Goal: Information Seeking & Learning: Learn about a topic

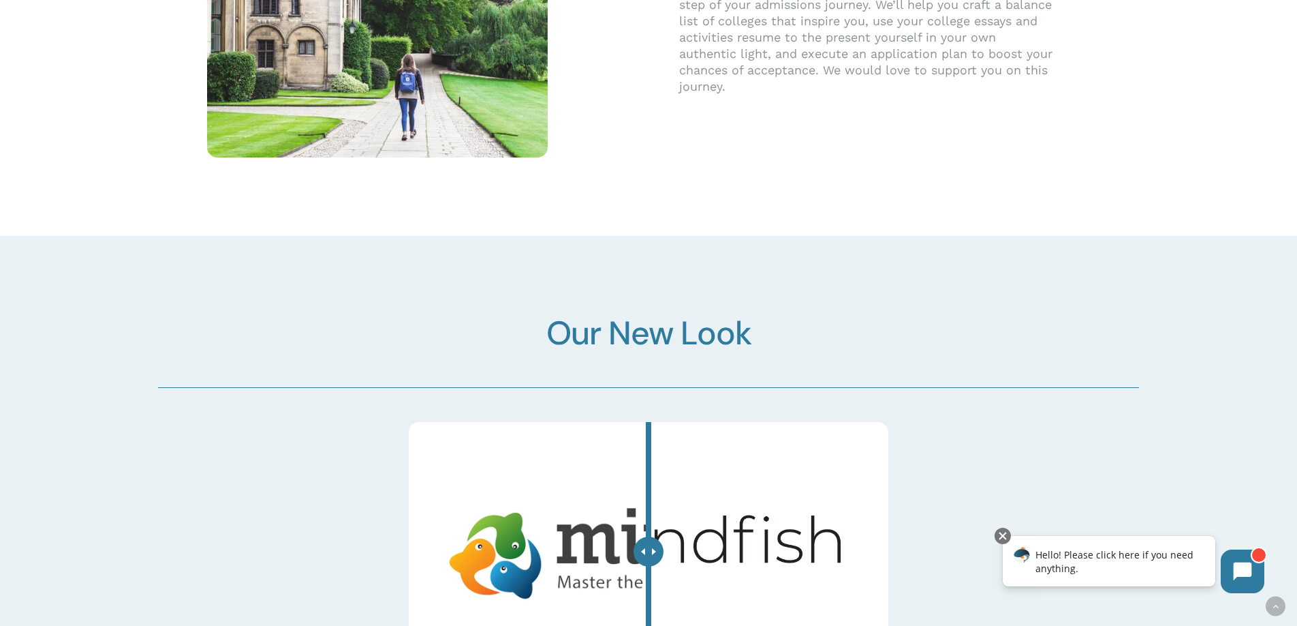
scroll to position [4272, 0]
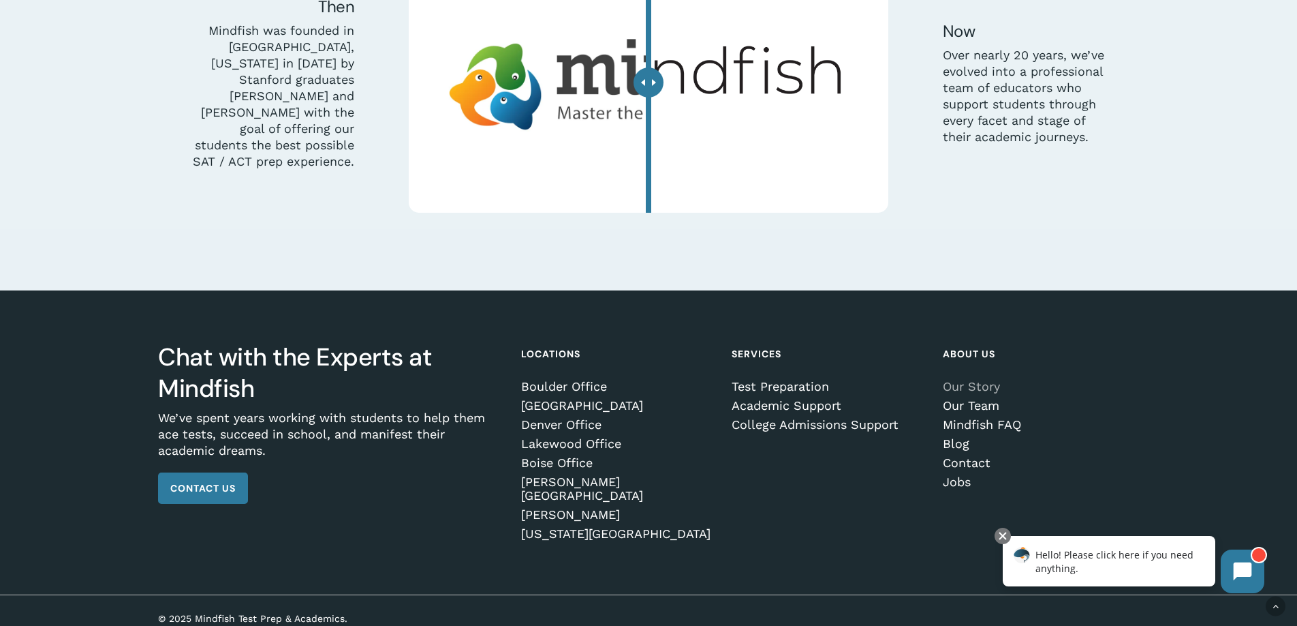
click at [986, 388] on link "Our Story" at bounding box center [1038, 387] width 191 height 14
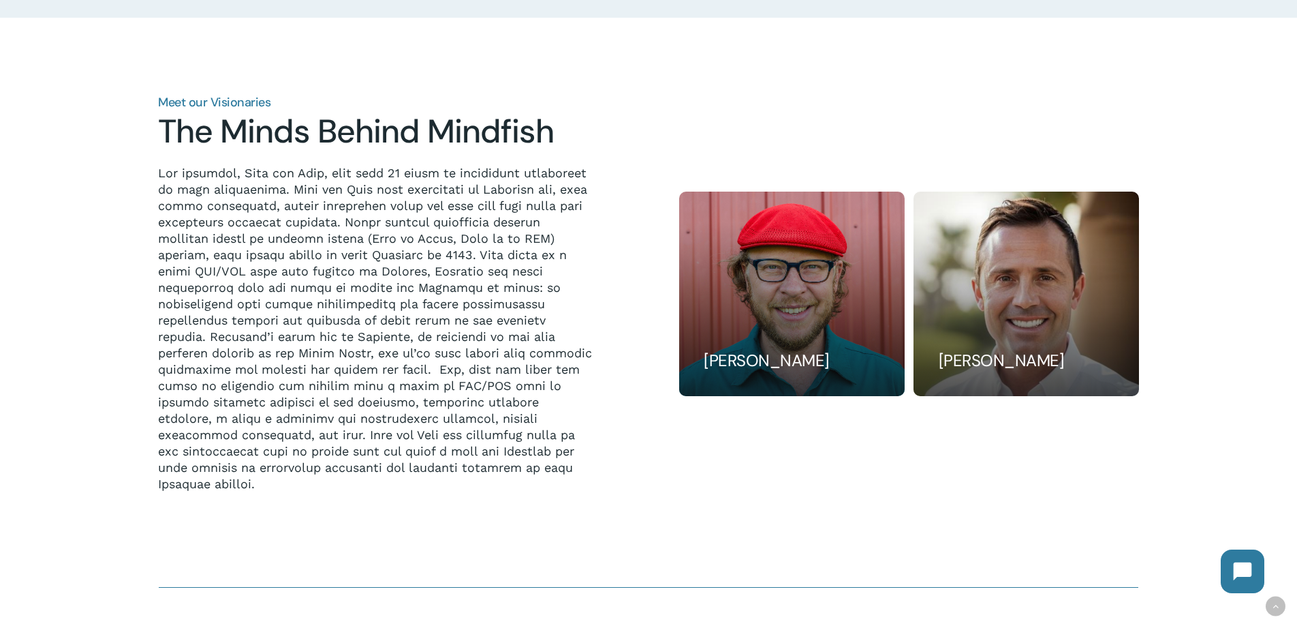
scroll to position [1217, 0]
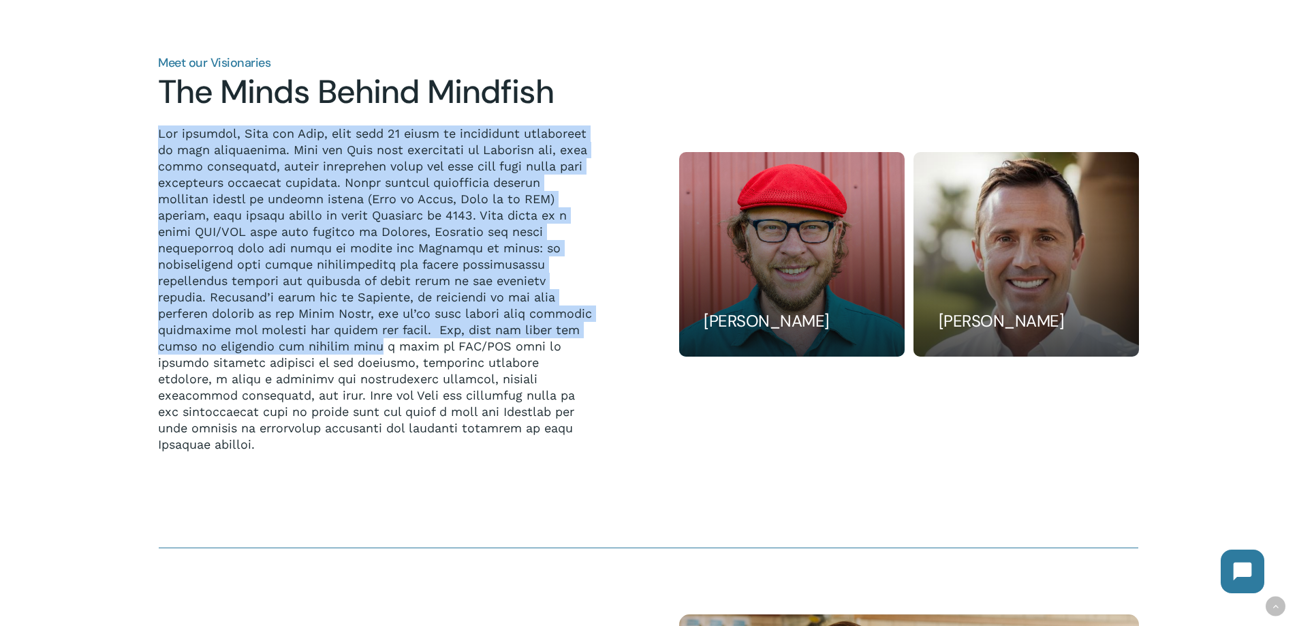
drag, startPoint x: 315, startPoint y: 121, endPoint x: 424, endPoint y: 346, distance: 249.9
click at [425, 346] on div "Meet our Visionaries The Minds Behind Mindfish" at bounding box center [375, 255] width 434 height 396
click at [424, 346] on p at bounding box center [375, 288] width 434 height 327
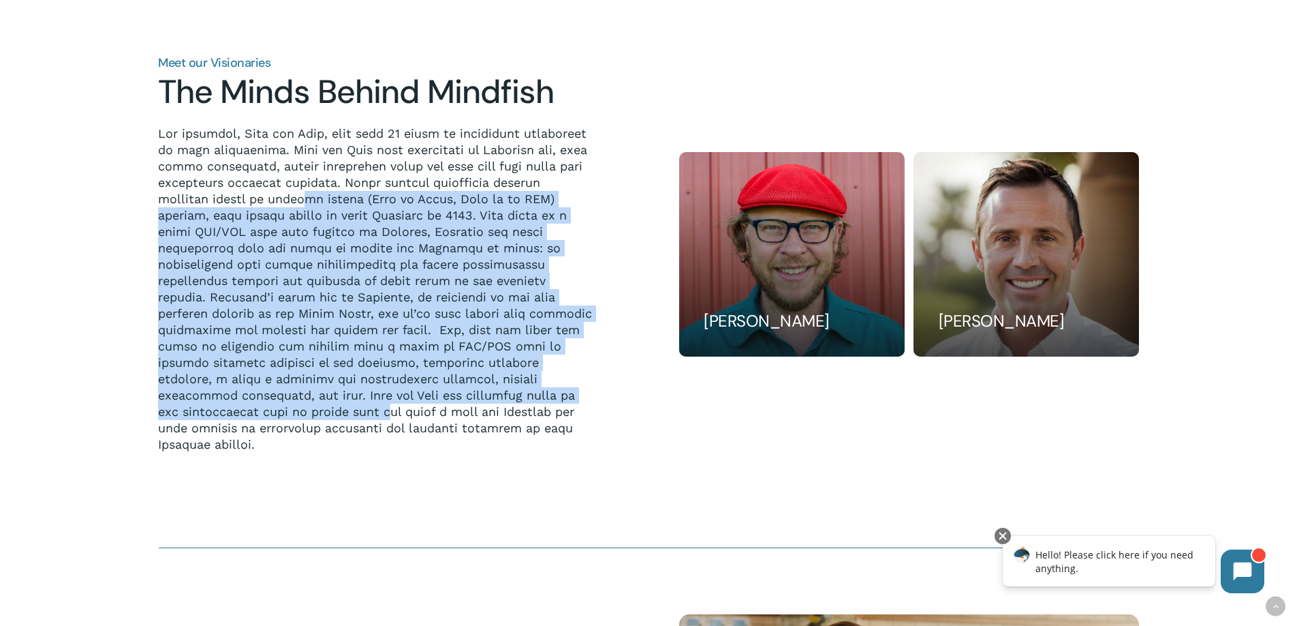
drag, startPoint x: 355, startPoint y: 198, endPoint x: 384, endPoint y: 414, distance: 218.0
click at [384, 414] on p at bounding box center [375, 288] width 434 height 327
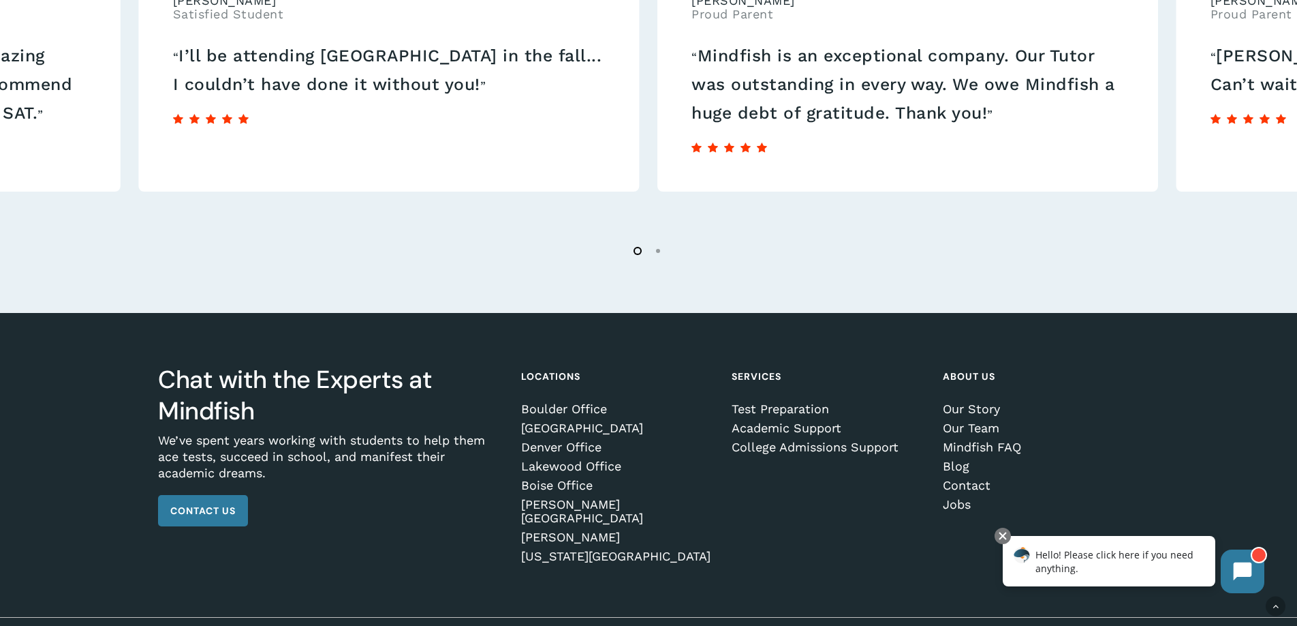
scroll to position [2474, 0]
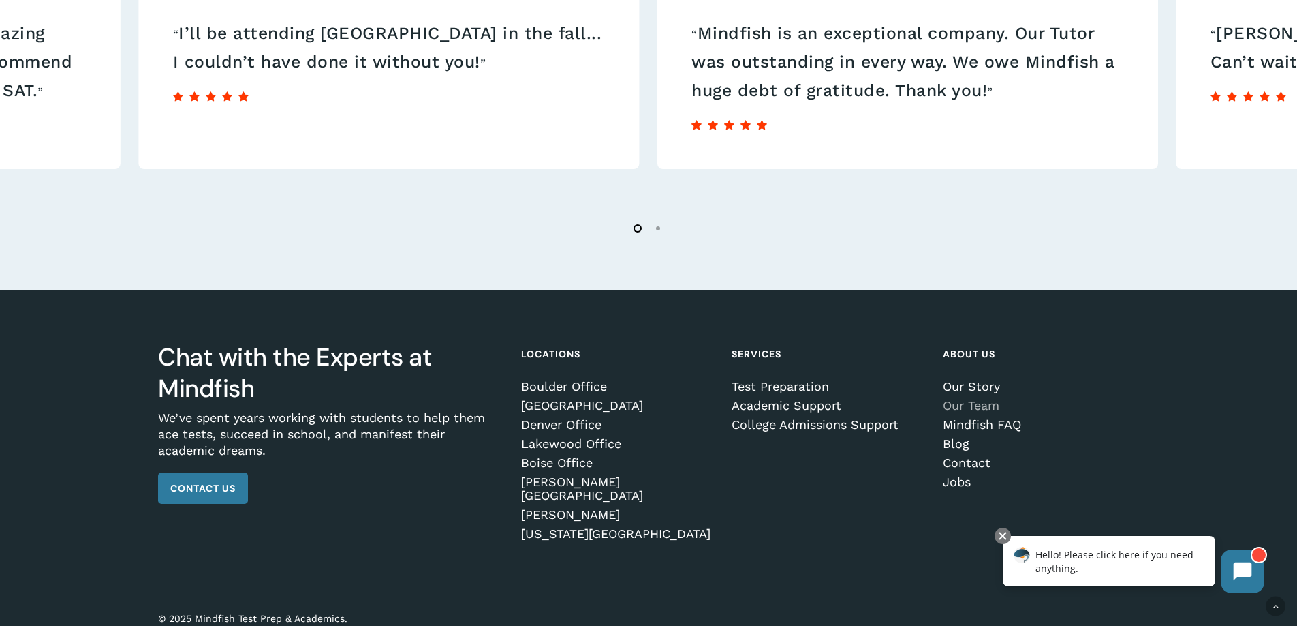
click at [972, 403] on link "Our Team" at bounding box center [1038, 406] width 191 height 14
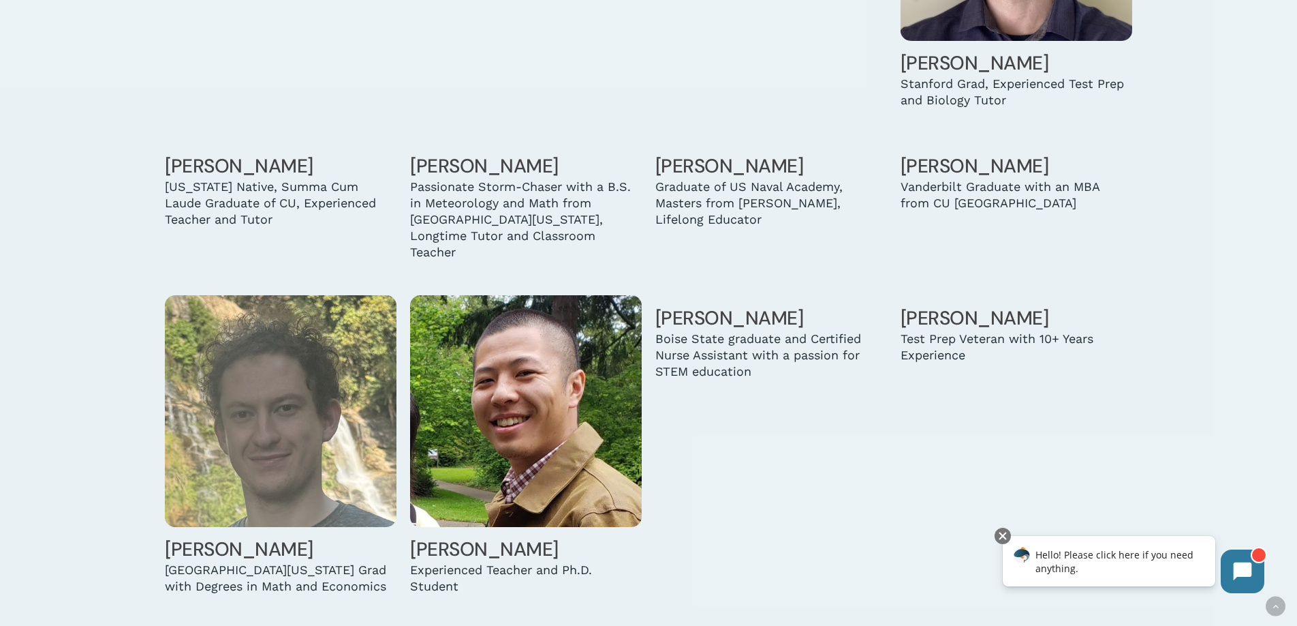
scroll to position [3458, 0]
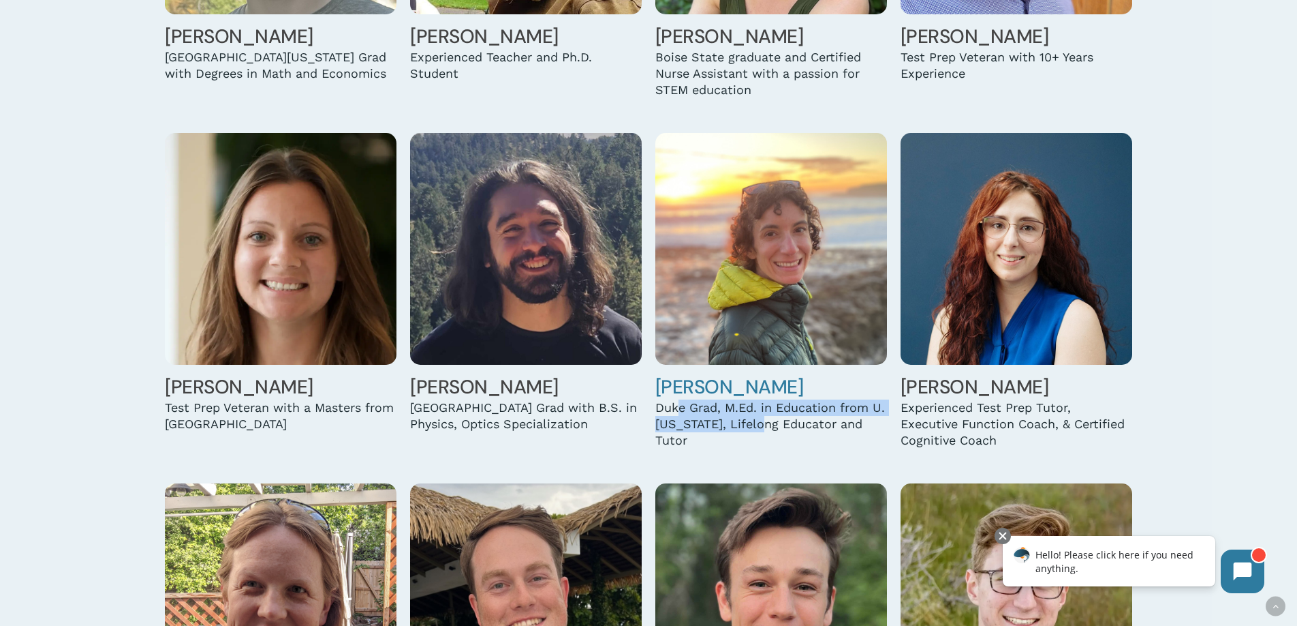
drag, startPoint x: 677, startPoint y: 378, endPoint x: 760, endPoint y: 390, distance: 84.7
click at [761, 399] on div "Duke Grad, M.Ed. in Education from U. Michigan, Lifelong Educator and Tutor" at bounding box center [772, 423] width 232 height 49
click at [760, 399] on div "Duke Grad, M.Ed. in Education from U. Michigan, Lifelong Educator and Tutor" at bounding box center [772, 423] width 232 height 49
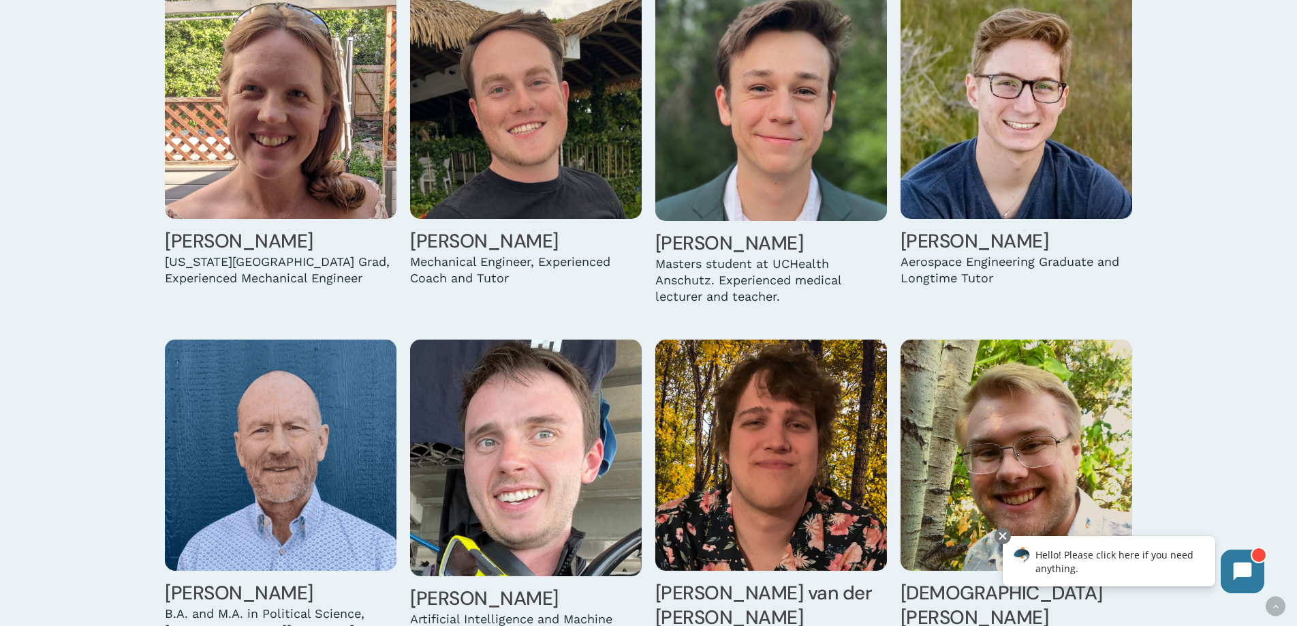
scroll to position [4190, 0]
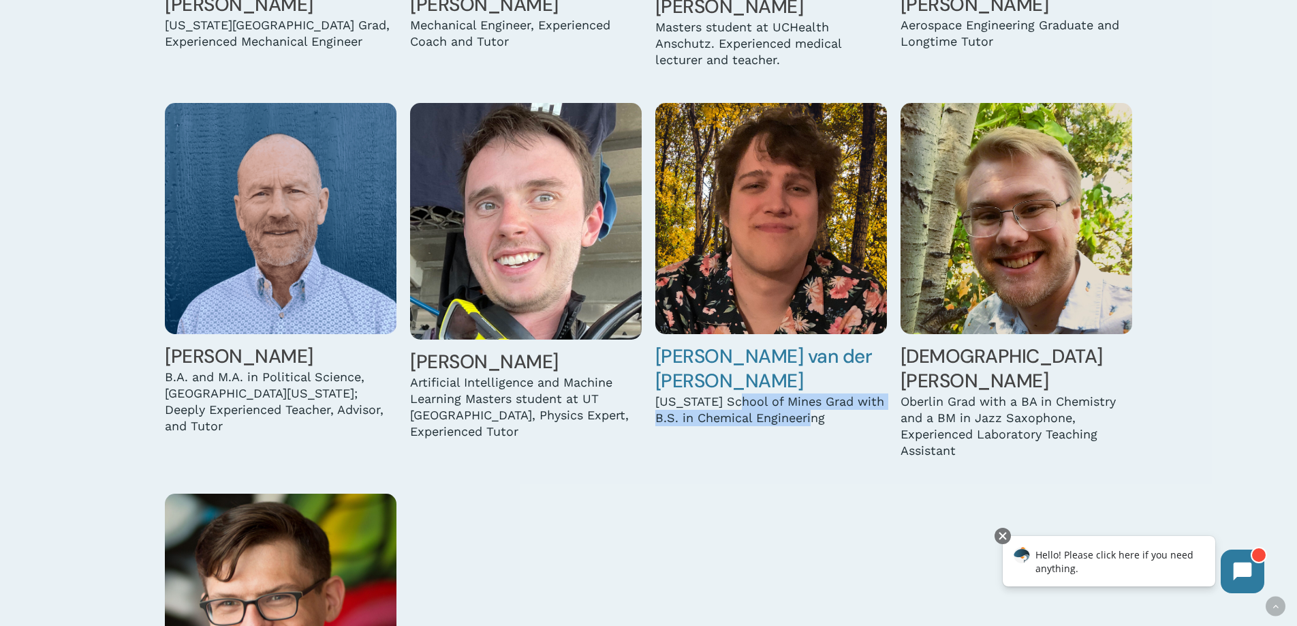
drag, startPoint x: 745, startPoint y: 348, endPoint x: 769, endPoint y: 386, distance: 45.0
click at [771, 386] on div "Jesse van der Vorst Colorado School of Mines Grad with B.S. in Chemical Enginee…" at bounding box center [771, 281] width 245 height 370
click at [769, 386] on div "Jesse van der Vorst Colorado School of Mines Grad with B.S. in Chemical Enginee…" at bounding box center [771, 281] width 245 height 370
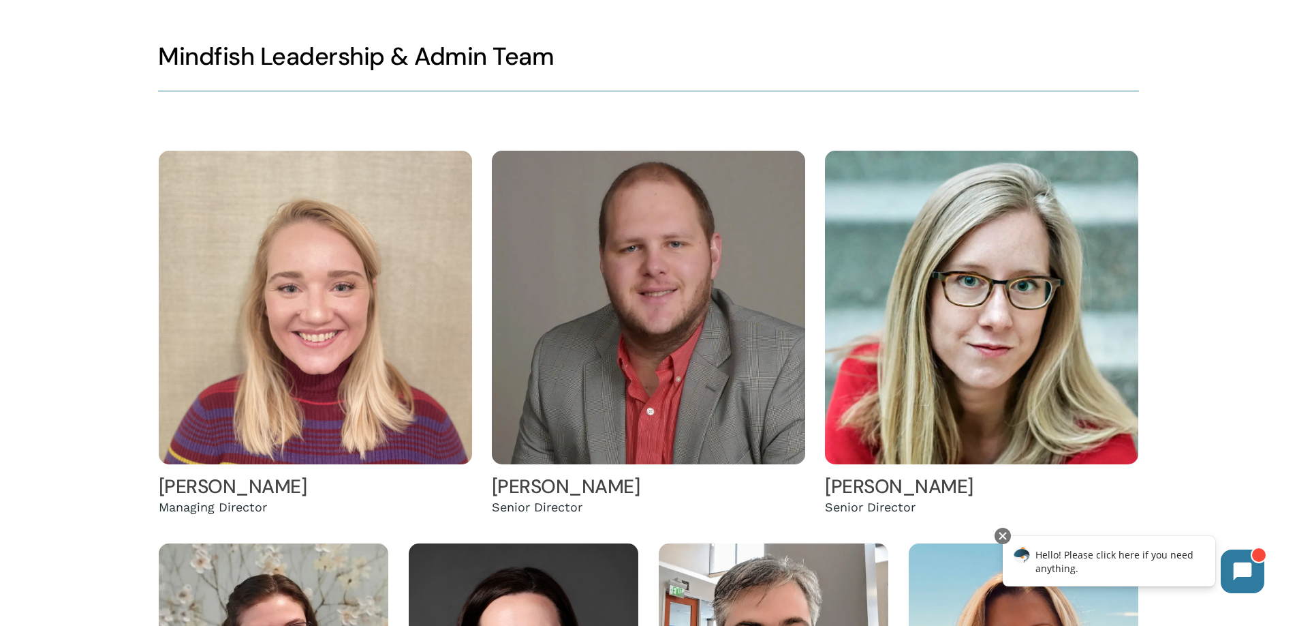
scroll to position [0, 0]
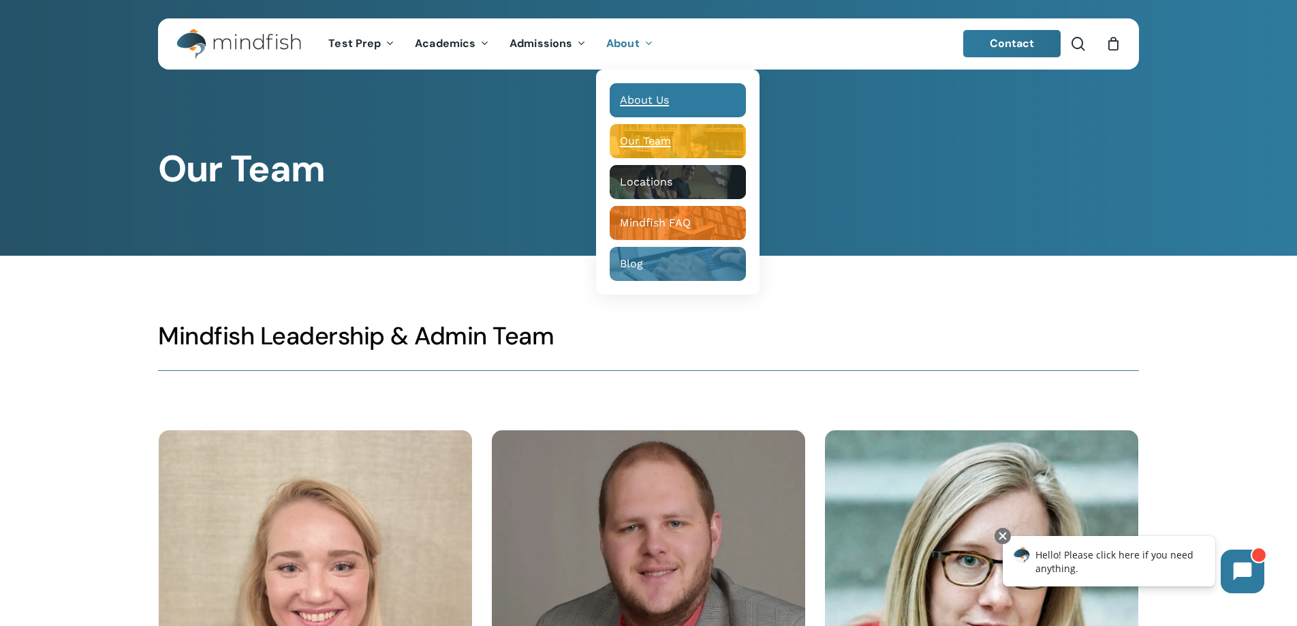
click at [643, 99] on span "About Us" at bounding box center [644, 99] width 49 height 13
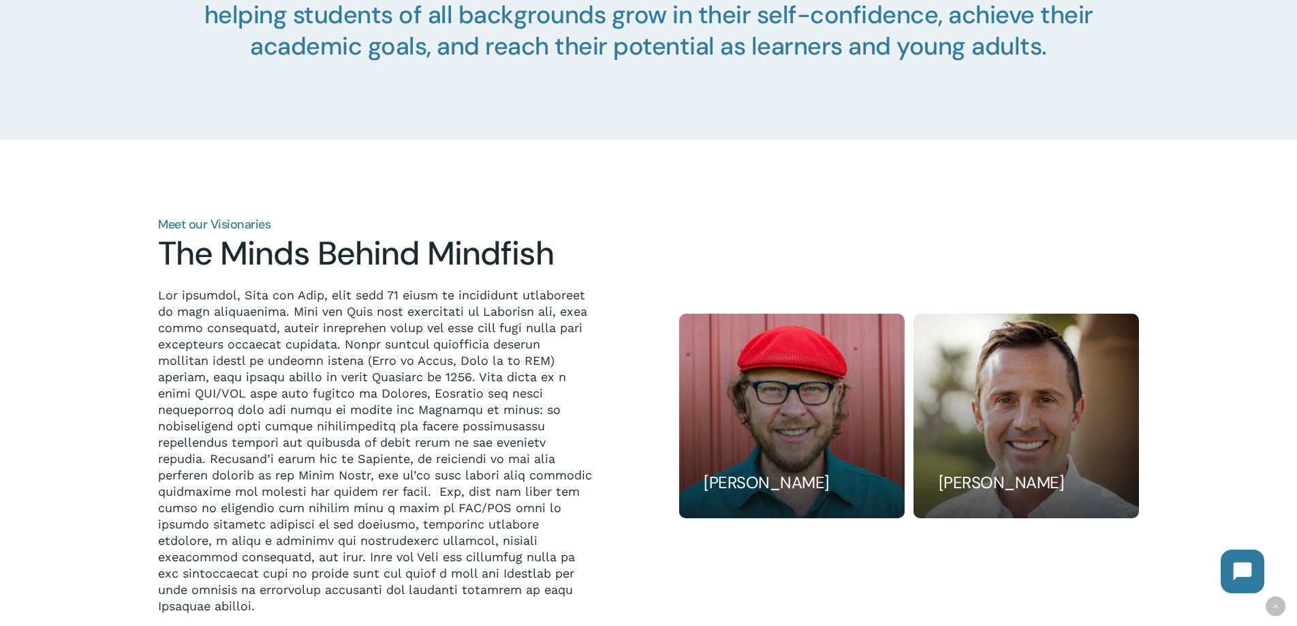
scroll to position [1058, 0]
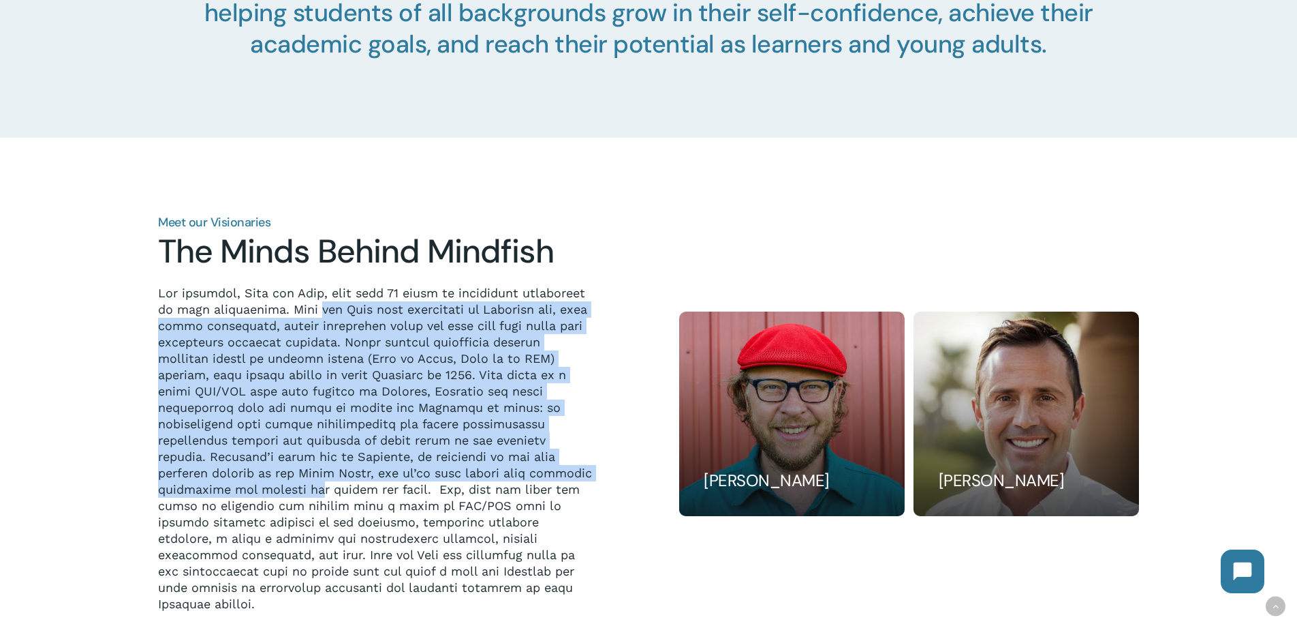
drag, startPoint x: 299, startPoint y: 307, endPoint x: 373, endPoint y: 488, distance: 195.0
click at [373, 488] on p at bounding box center [375, 448] width 434 height 327
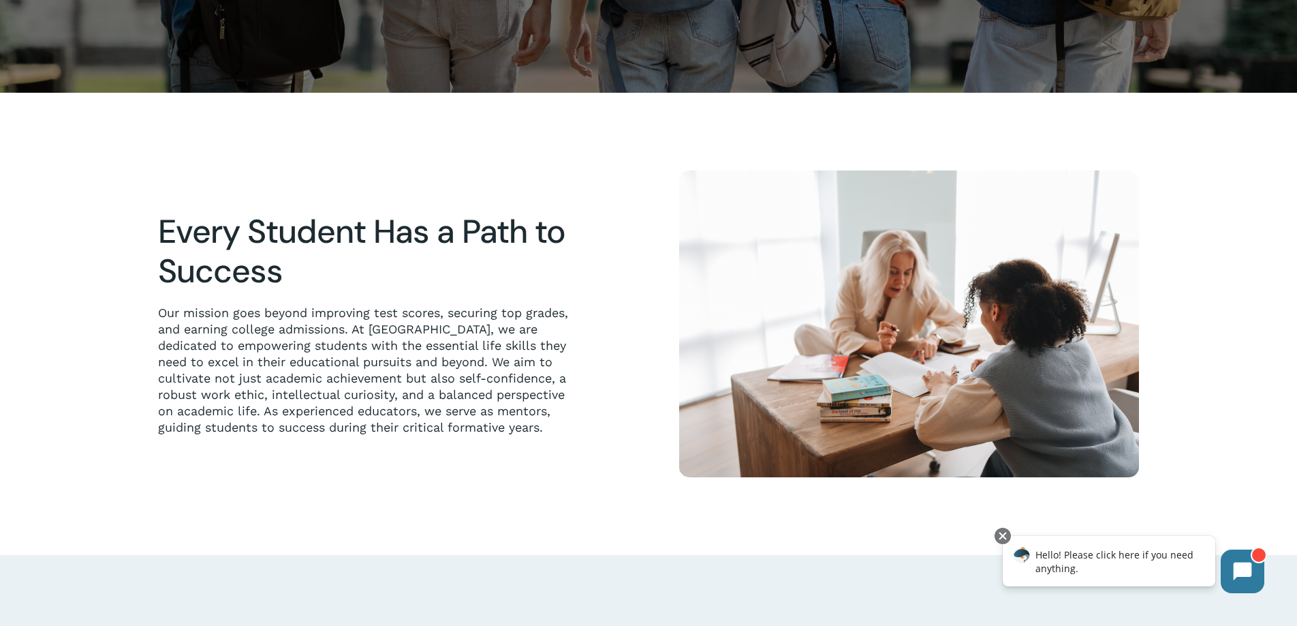
scroll to position [0, 0]
